Goal: Information Seeking & Learning: Learn about a topic

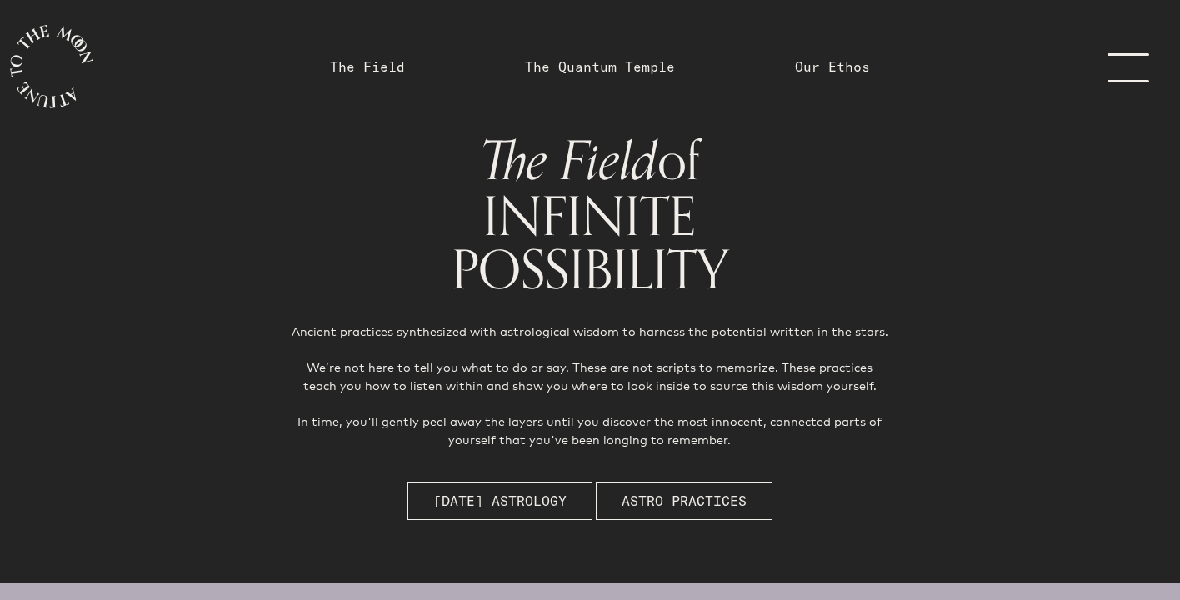
click at [1132, 62] on link "menu" at bounding box center [1138, 66] width 83 height 133
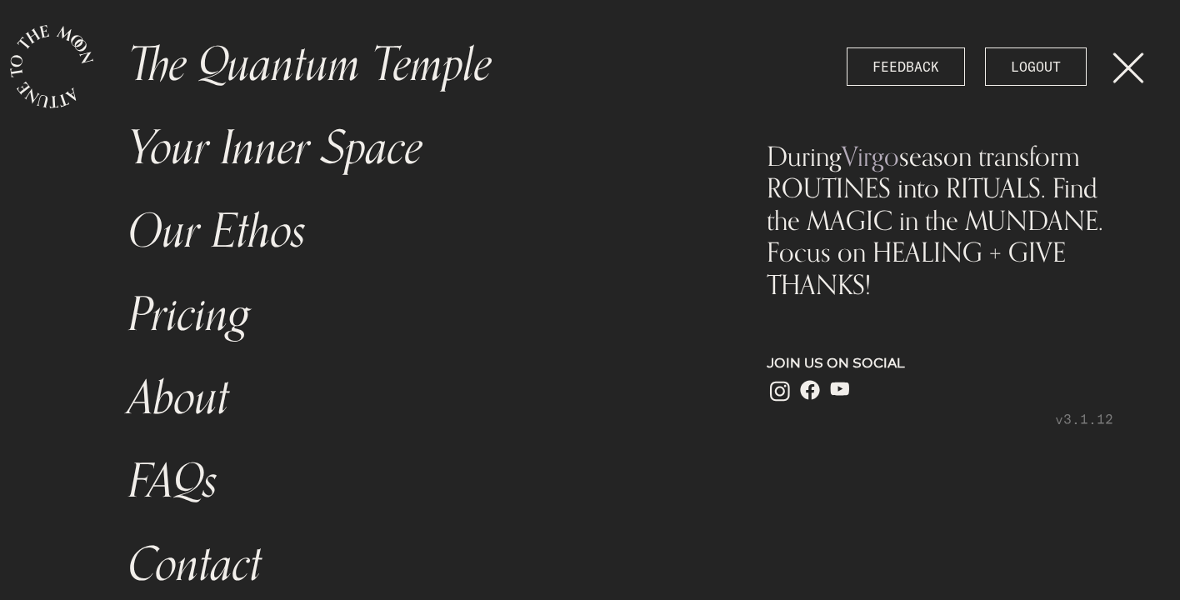
scroll to position [237, 0]
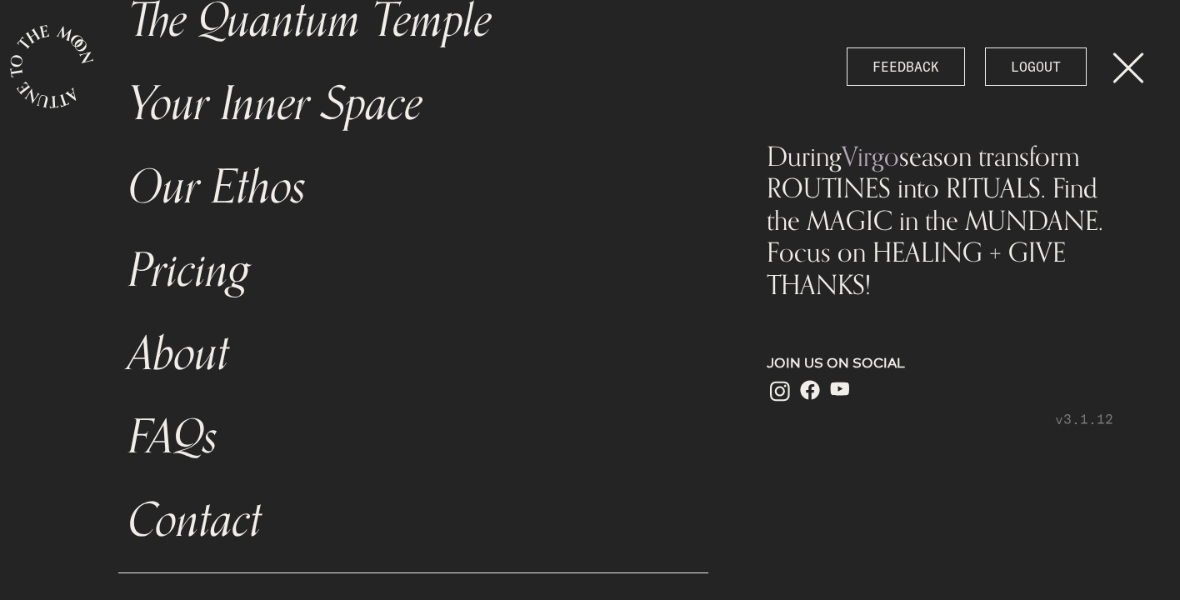
click at [176, 267] on link "Pricing" at bounding box center [413, 270] width 590 height 83
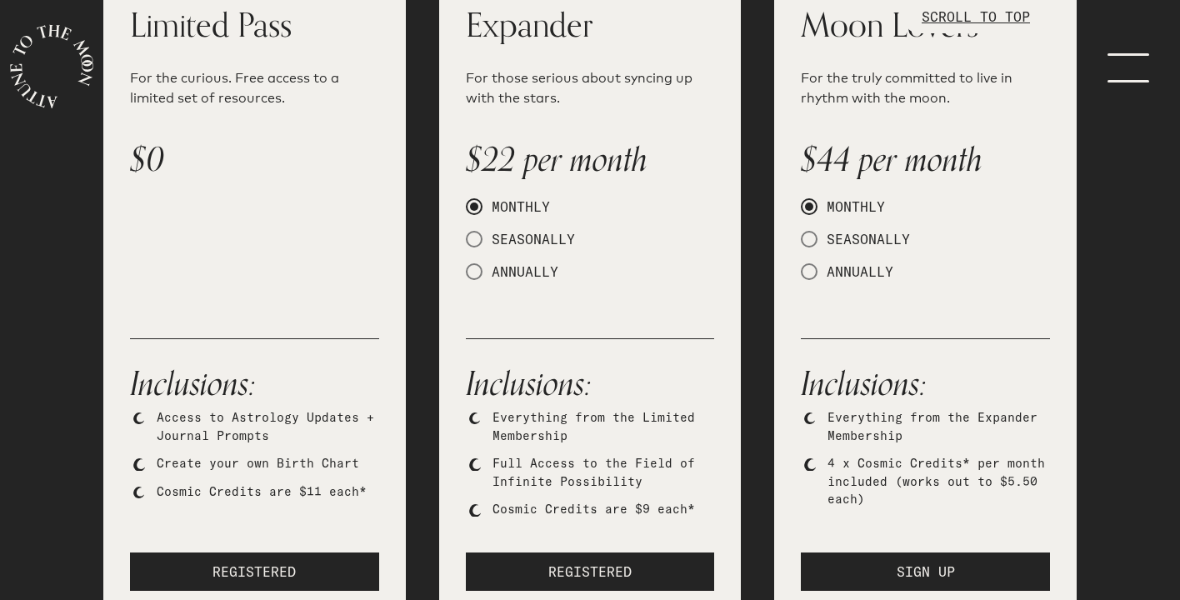
scroll to position [304, 0]
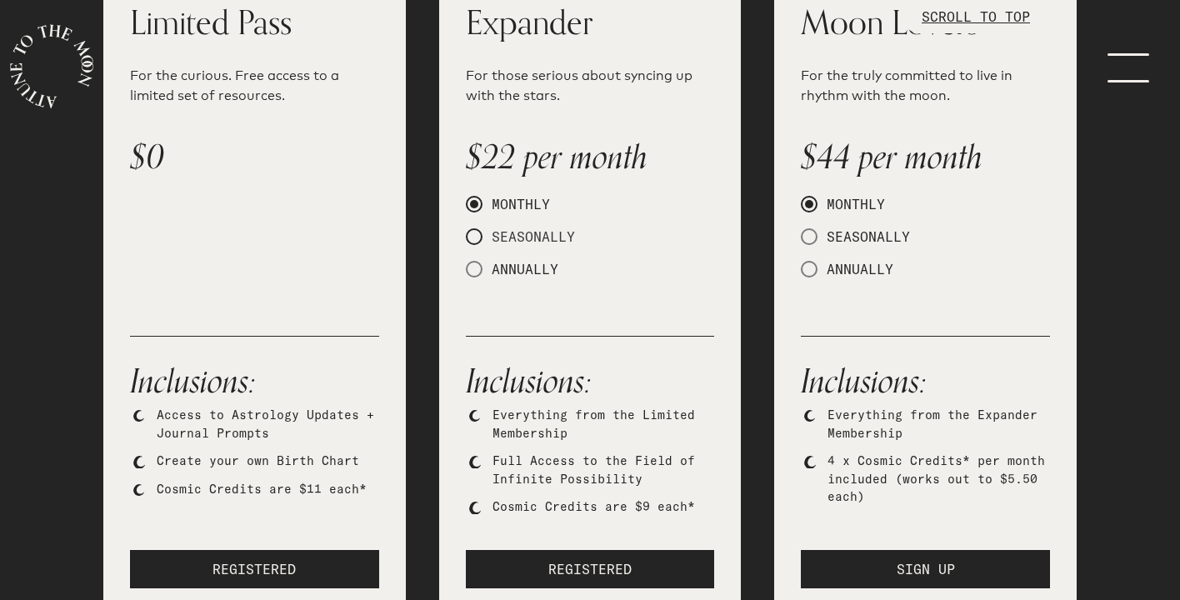
click at [505, 237] on span "SEASONALLY" at bounding box center [528, 236] width 92 height 17
click at [477, 237] on input "SEASONALLY" at bounding box center [471, 237] width 11 height 11
radio input "true"
click at [503, 265] on span "ANNUALLY" at bounding box center [520, 269] width 76 height 17
click at [477, 265] on input "ANNUALLY" at bounding box center [471, 269] width 11 height 11
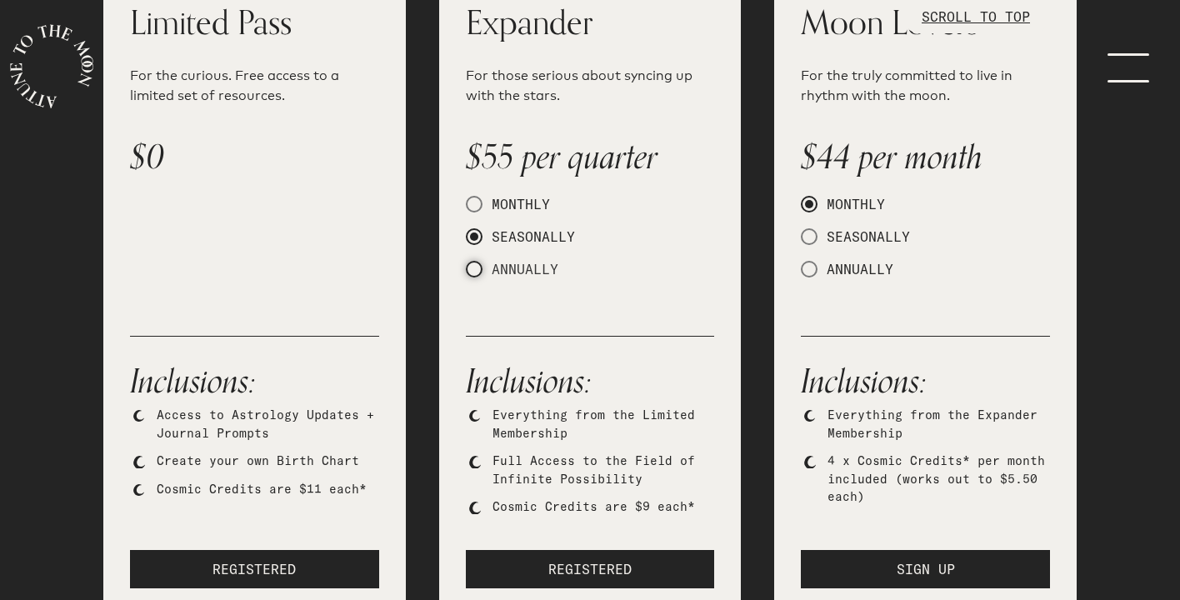
radio input "true"
click at [503, 231] on span "SEASONALLY" at bounding box center [528, 236] width 92 height 17
click at [477, 232] on input "SEASONALLY" at bounding box center [471, 237] width 11 height 11
radio input "true"
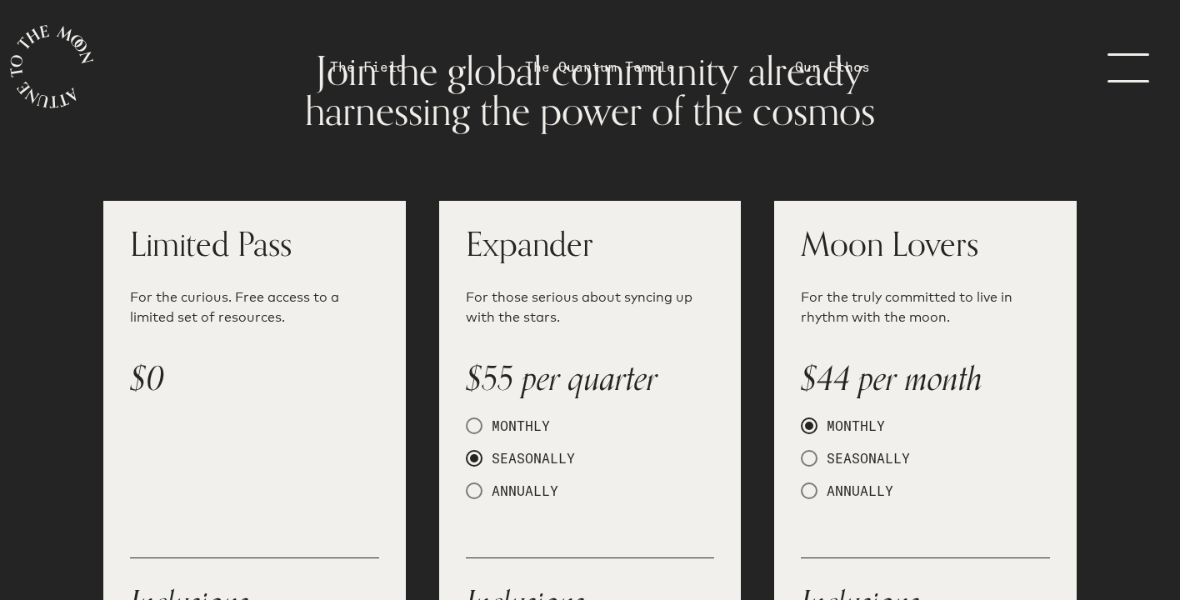
scroll to position [0, 0]
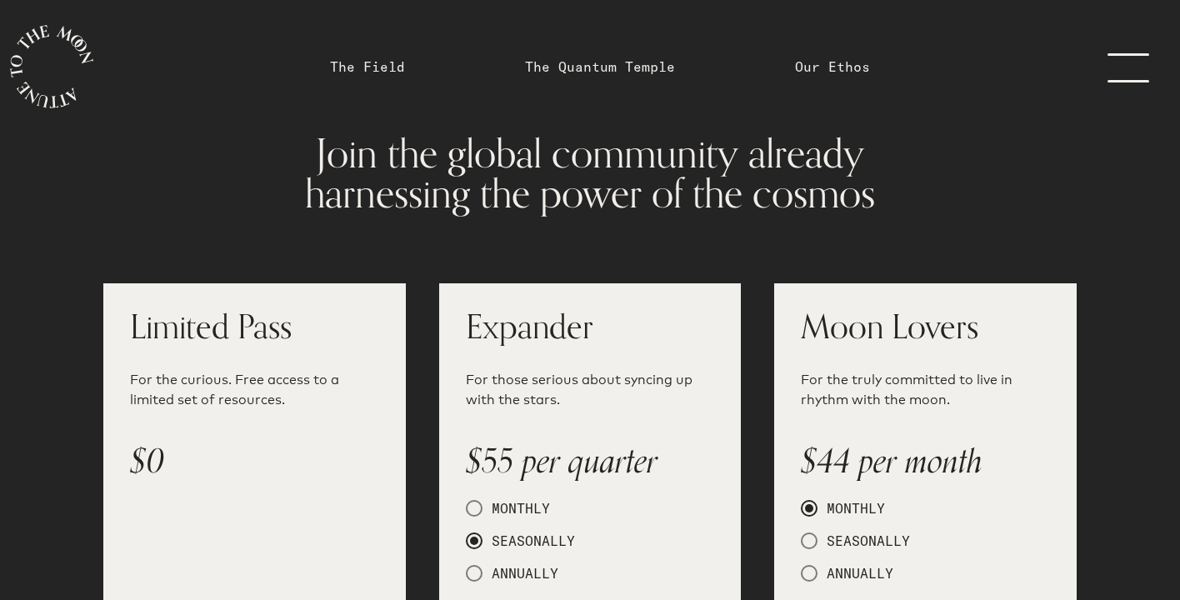
click at [1114, 57] on link "menu" at bounding box center [1138, 66] width 83 height 133
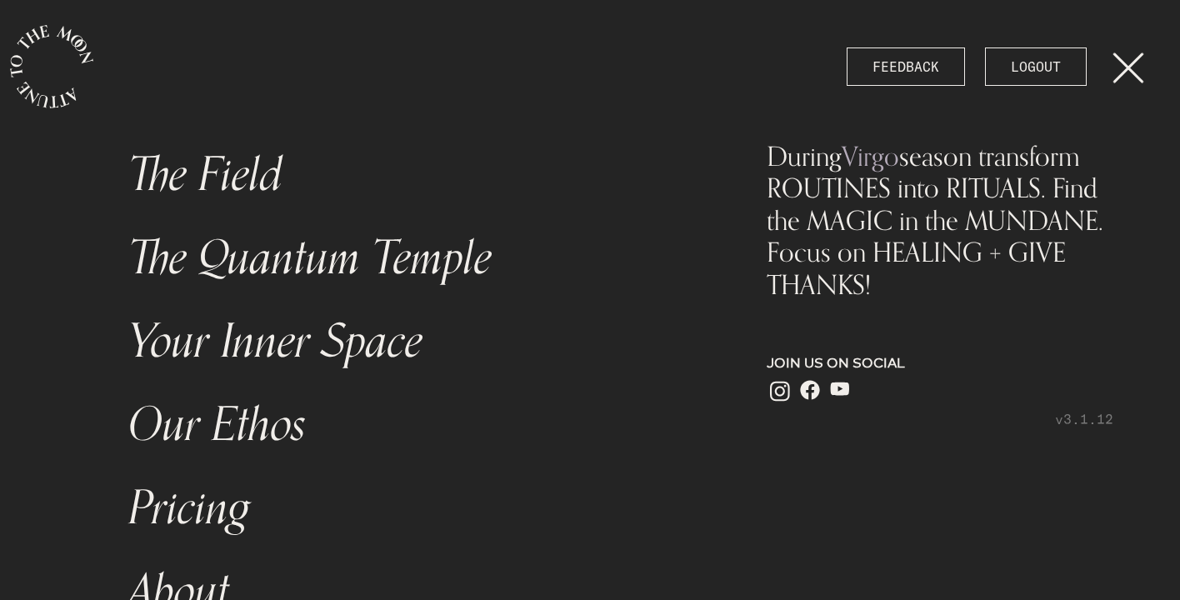
click at [23, 79] on icon "main navigation" at bounding box center [51, 66] width 83 height 83
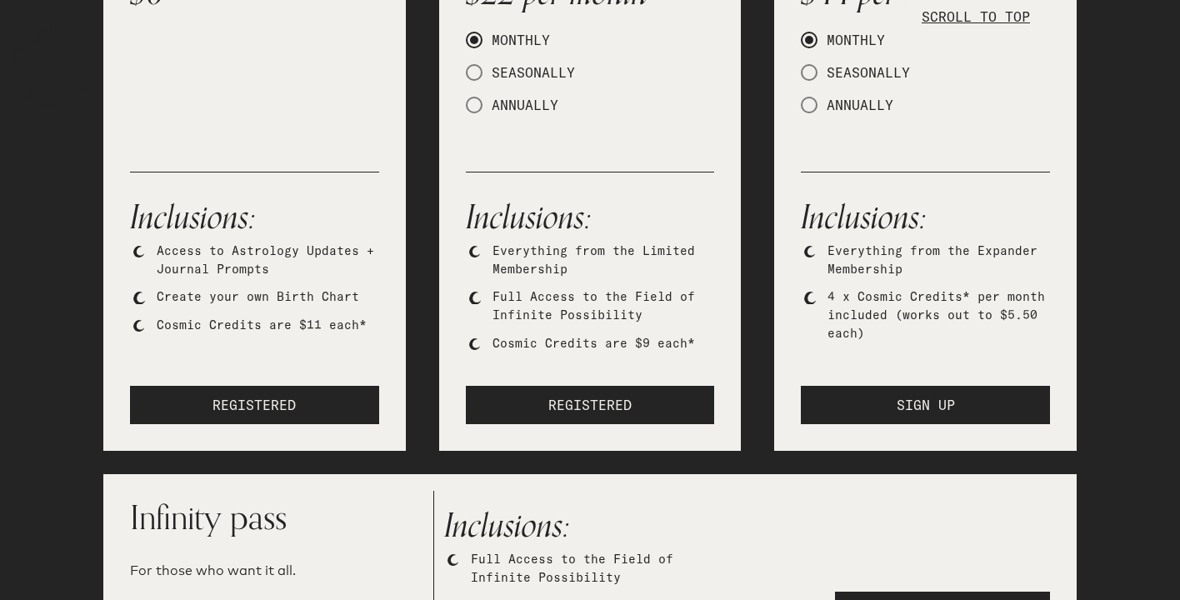
scroll to position [1147, 0]
